Goal: Task Accomplishment & Management: Manage account settings

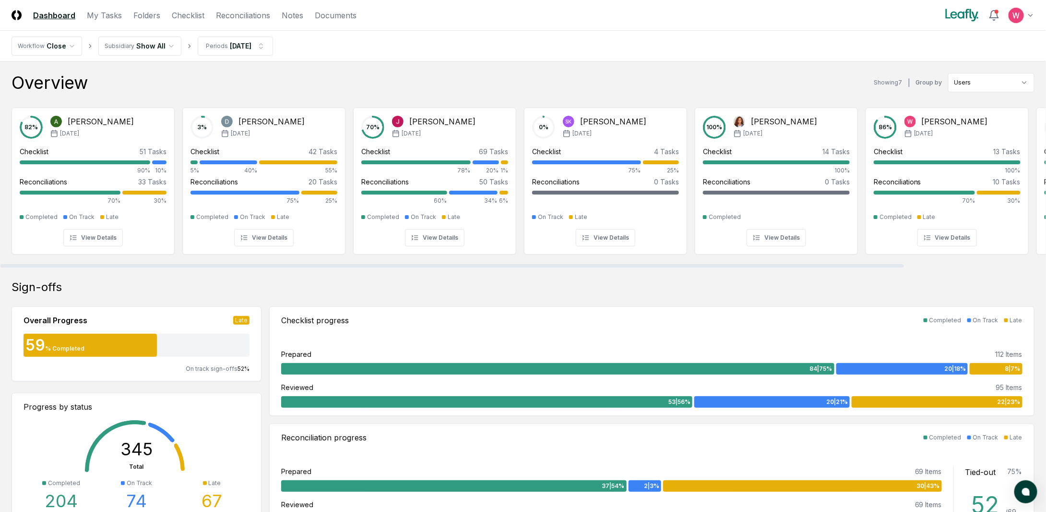
drag, startPoint x: 247, startPoint y: 265, endPoint x: 235, endPoint y: 257, distance: 14.5
click at [235, 264] on div at bounding box center [452, 265] width 904 height 3
click at [250, 13] on link "Reconciliations" at bounding box center [243, 16] width 54 height 12
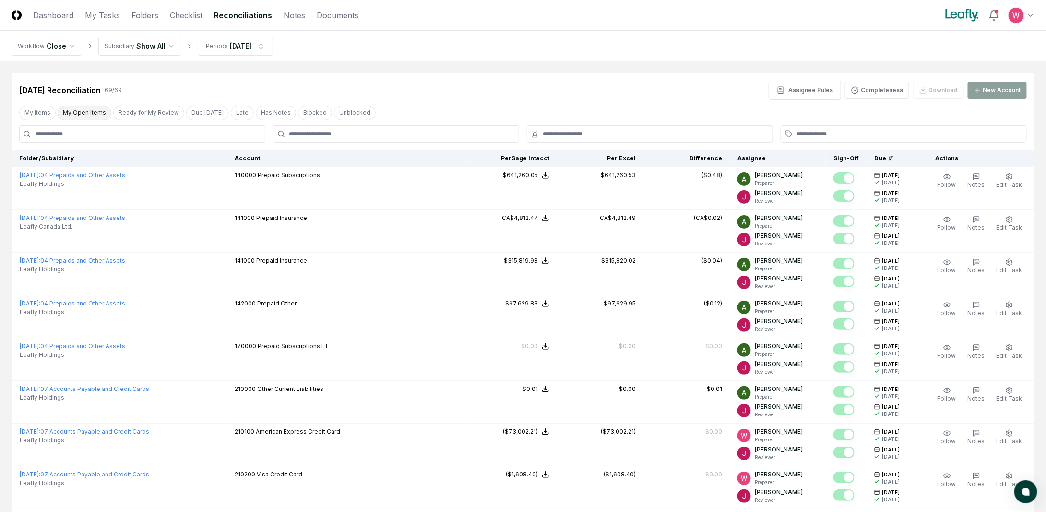
click at [84, 117] on button "My Open Items" at bounding box center [85, 113] width 54 height 14
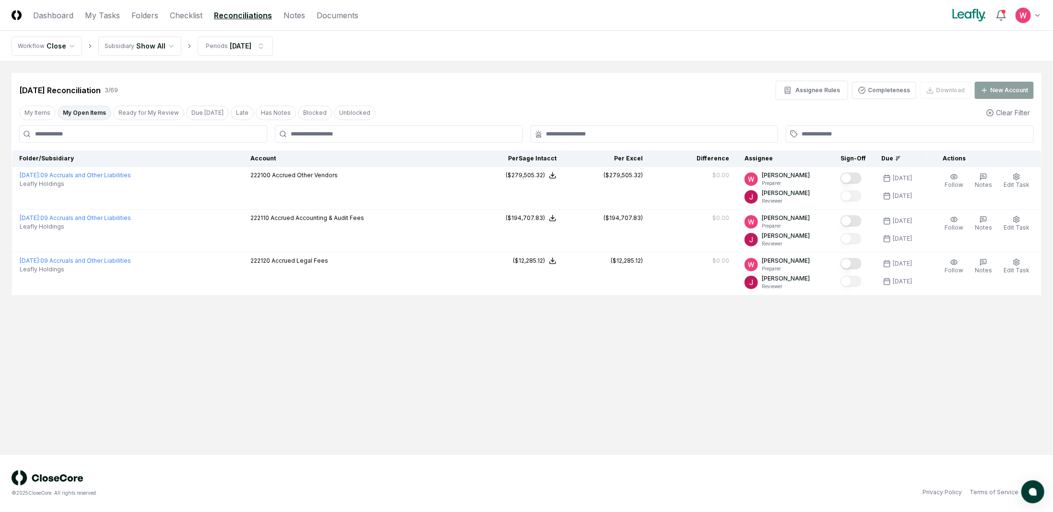
click at [171, 47] on html "CloseCore Dashboard My Tasks Folders Checklist Reconciliations Notes Documents …" at bounding box center [526, 256] width 1053 height 512
click at [82, 119] on button "My Open Items" at bounding box center [85, 113] width 54 height 14
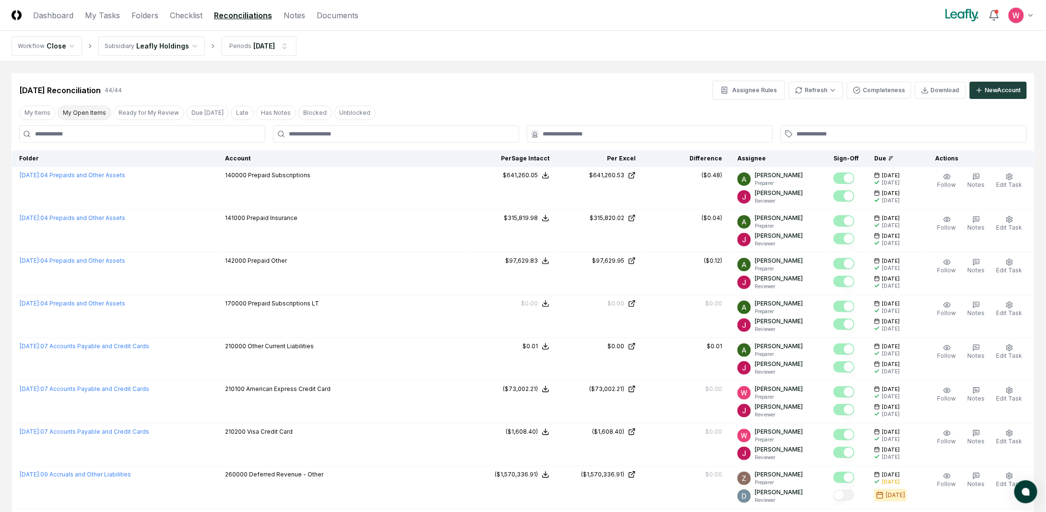
click at [88, 116] on button "My Open Items" at bounding box center [85, 113] width 54 height 14
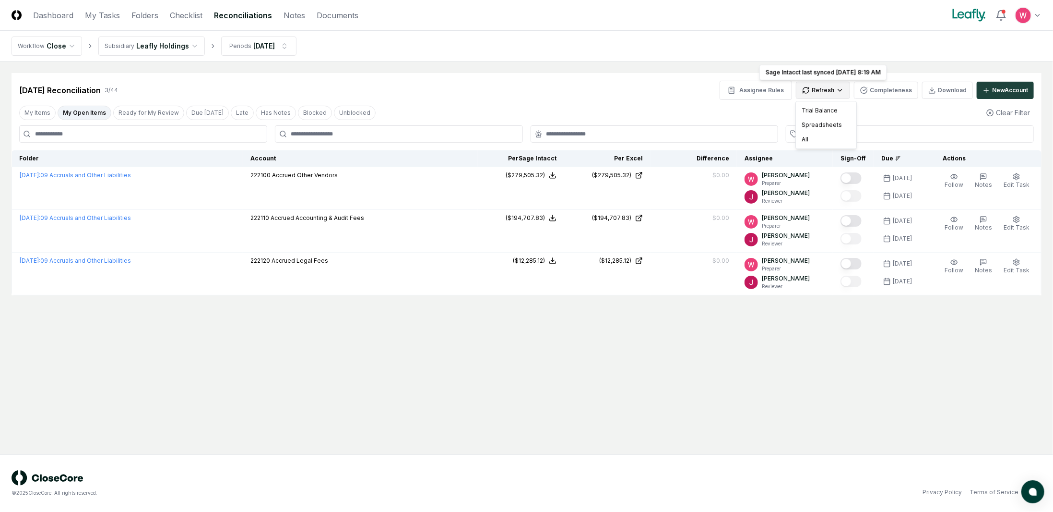
click at [822, 92] on html "CloseCore Dashboard My Tasks Folders Checklist Reconciliations Notes Documents …" at bounding box center [526, 256] width 1053 height 512
click at [816, 139] on div "All" at bounding box center [826, 139] width 57 height 14
click at [709, 408] on main "Cancel Reassign [DATE] Reconciliation 3 / 44 Assignee Rules Refresh Sage Intacc…" at bounding box center [526, 257] width 1053 height 393
